Goal: Task Accomplishment & Management: Use online tool/utility

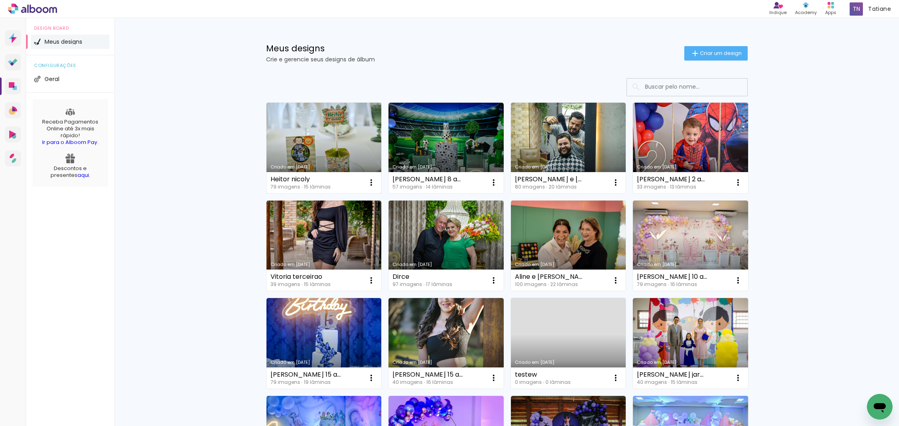
click at [281, 126] on link "Criado em [DATE]" at bounding box center [324, 148] width 115 height 91
